Goal: Find specific page/section: Find specific page/section

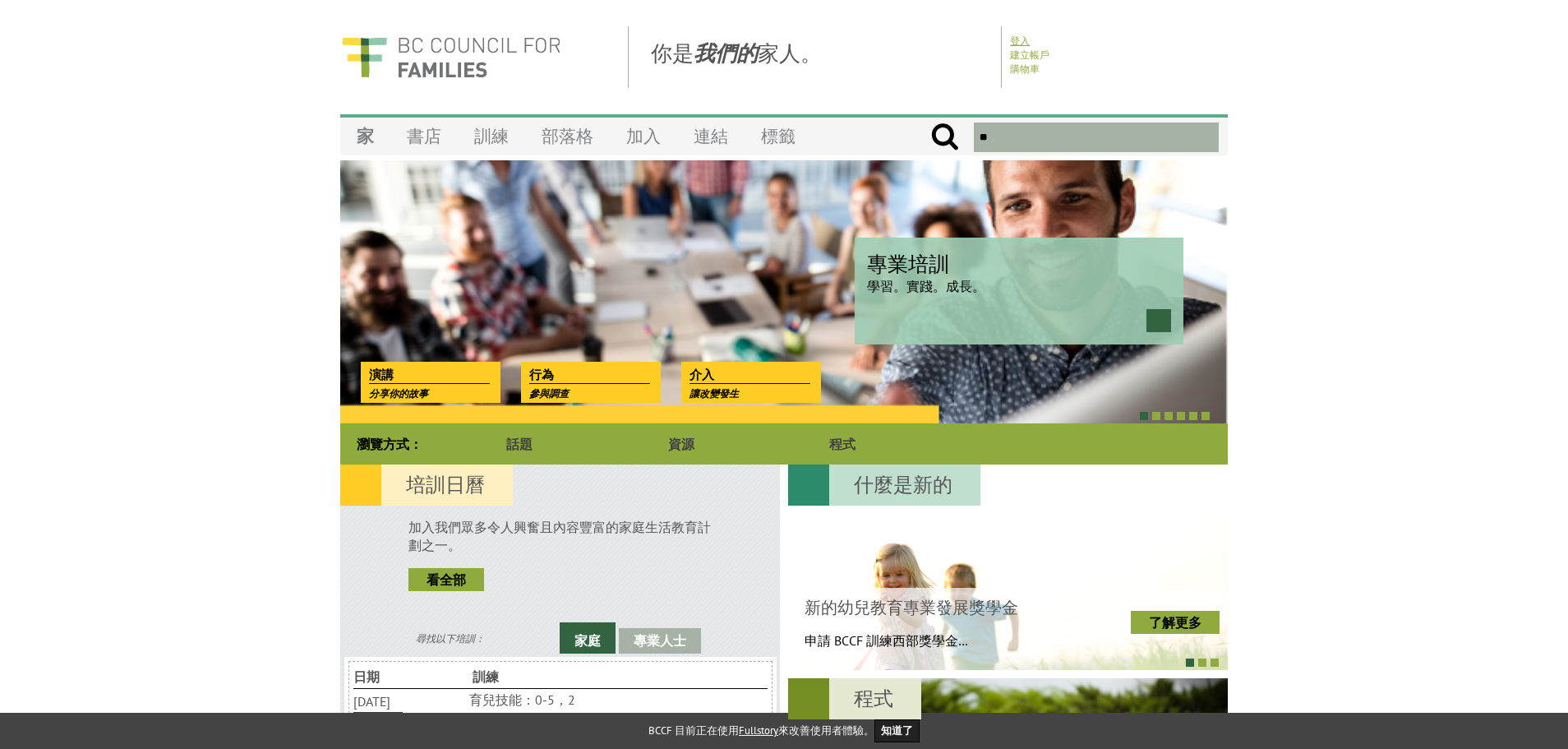
click at [1011, 37] on font "登入" at bounding box center [1020, 40] width 20 height 12
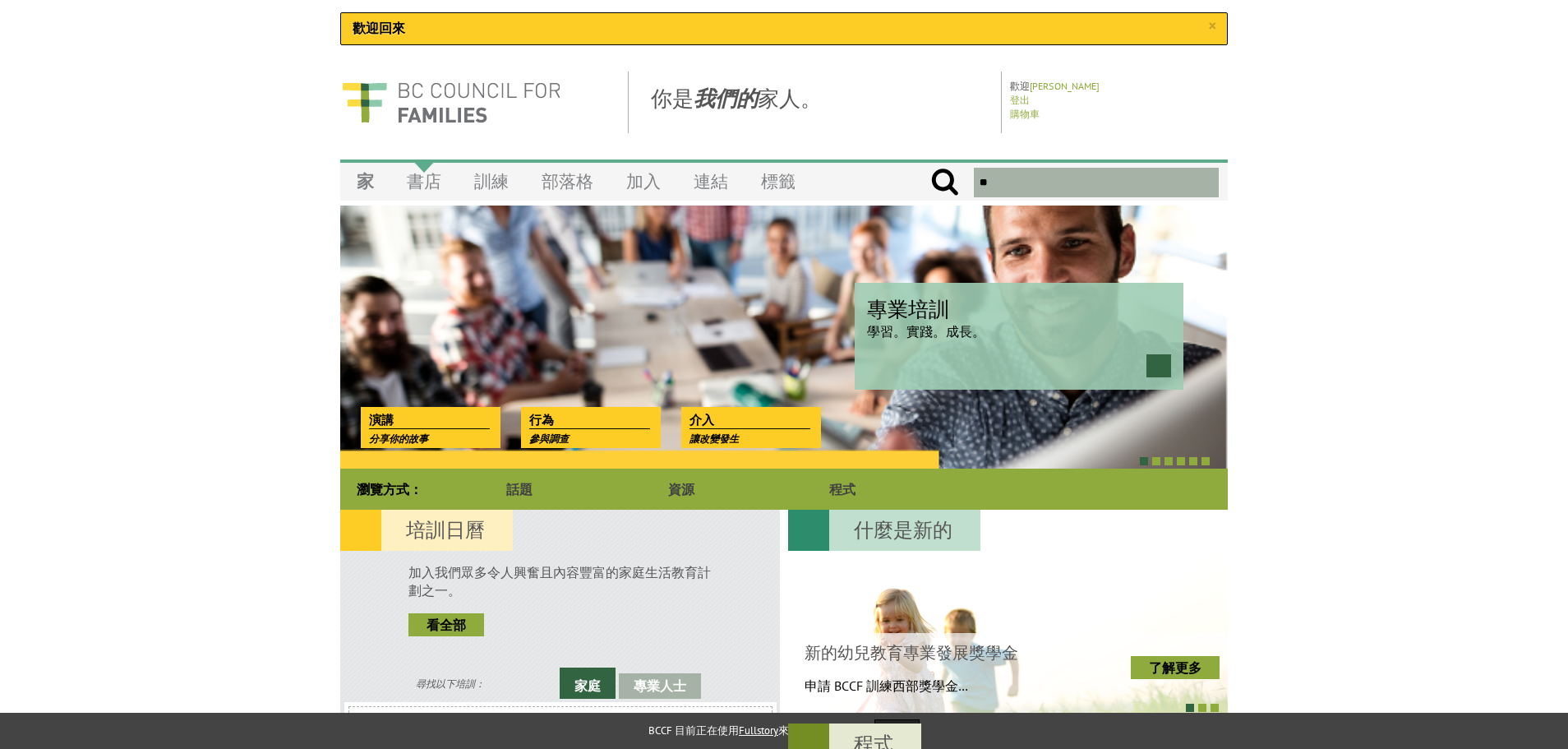
click at [418, 188] on font "書店" at bounding box center [424, 181] width 35 height 22
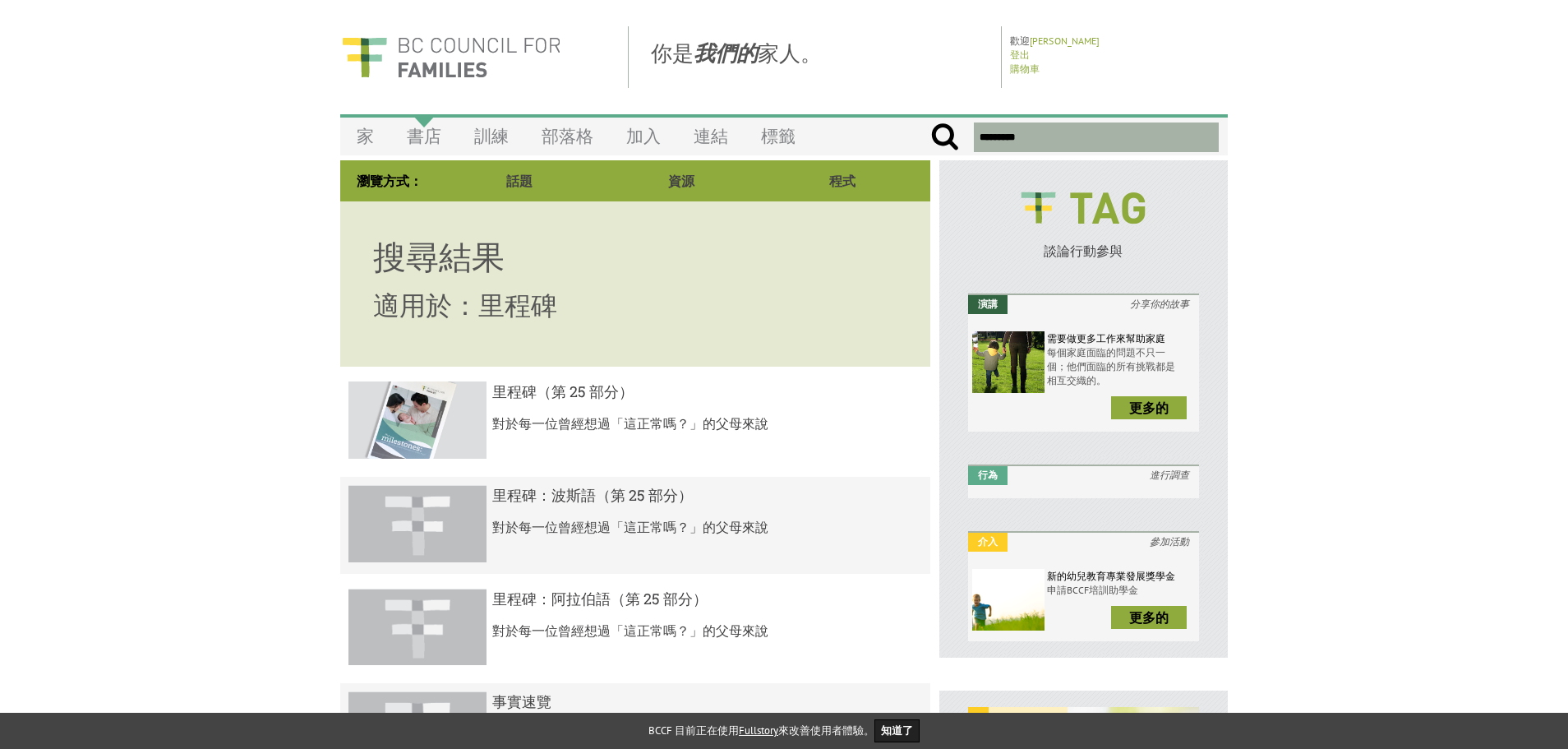
click at [417, 142] on font "書店" at bounding box center [424, 136] width 35 height 22
